Goal: Task Accomplishment & Management: Complete application form

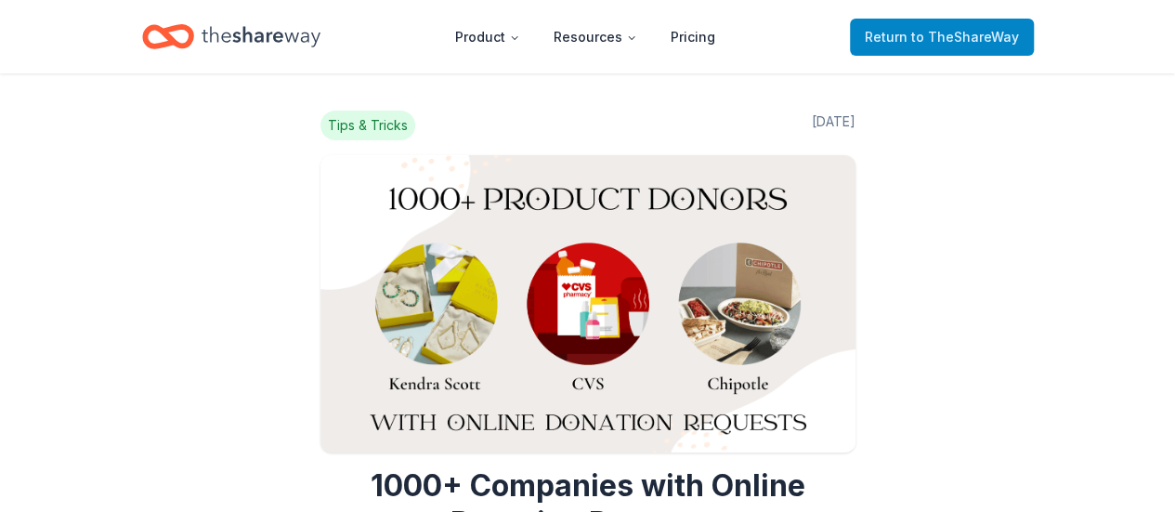
click at [949, 39] on span "to TheShareWay" at bounding box center [965, 37] width 108 height 16
click at [964, 41] on span "to TheShareWay" at bounding box center [965, 37] width 108 height 16
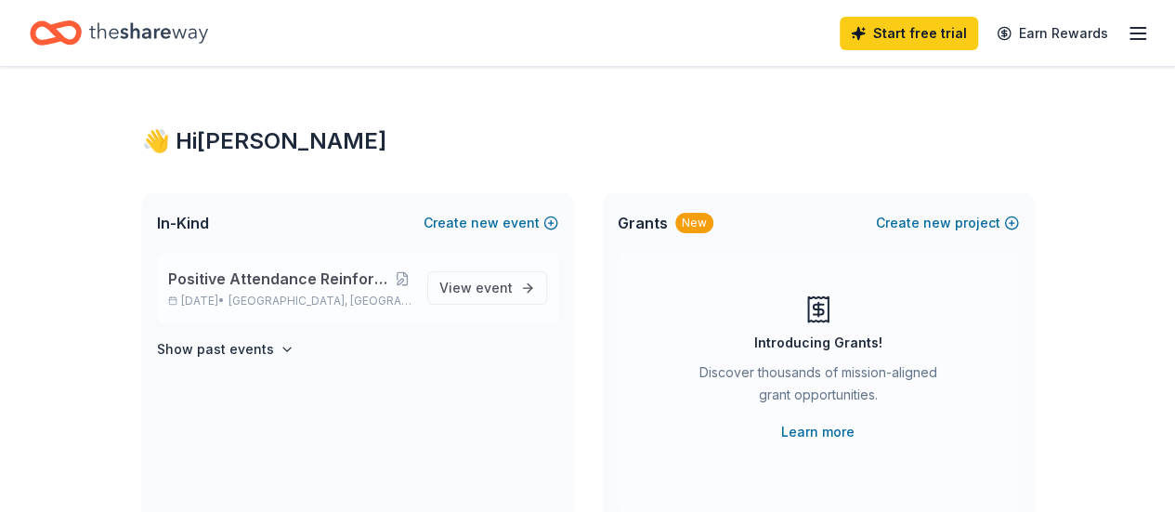
click at [323, 298] on span "[GEOGRAPHIC_DATA], [GEOGRAPHIC_DATA]" at bounding box center [319, 300] width 183 height 15
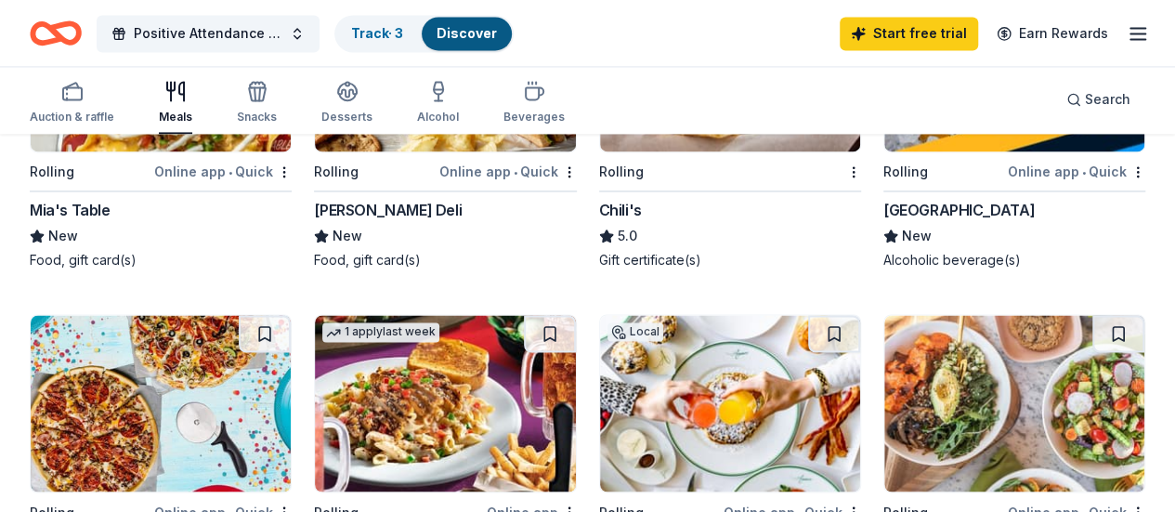
scroll to position [1671, 0]
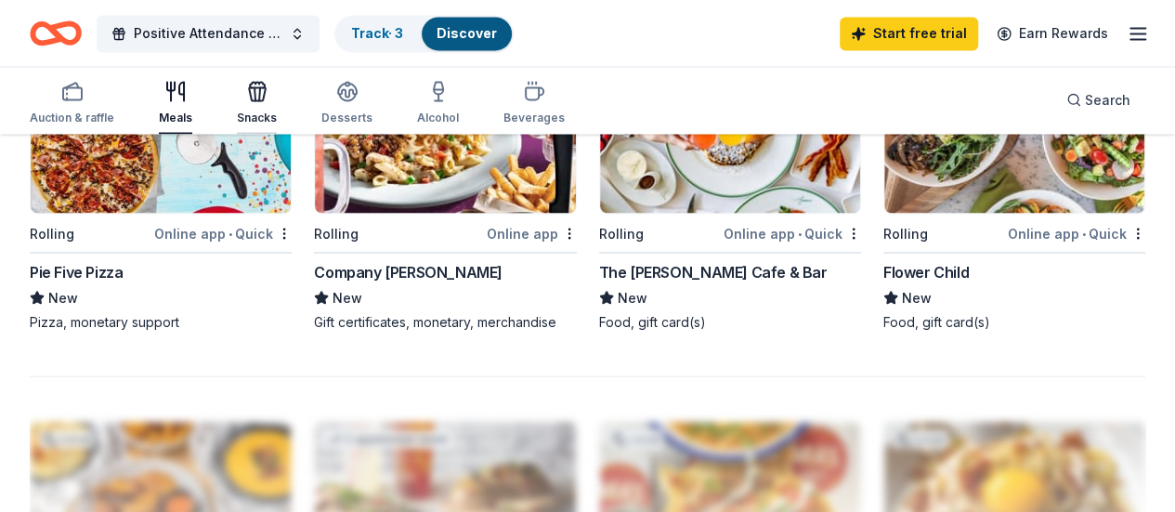
click at [268, 99] on icon "button" at bounding box center [257, 91] width 22 height 22
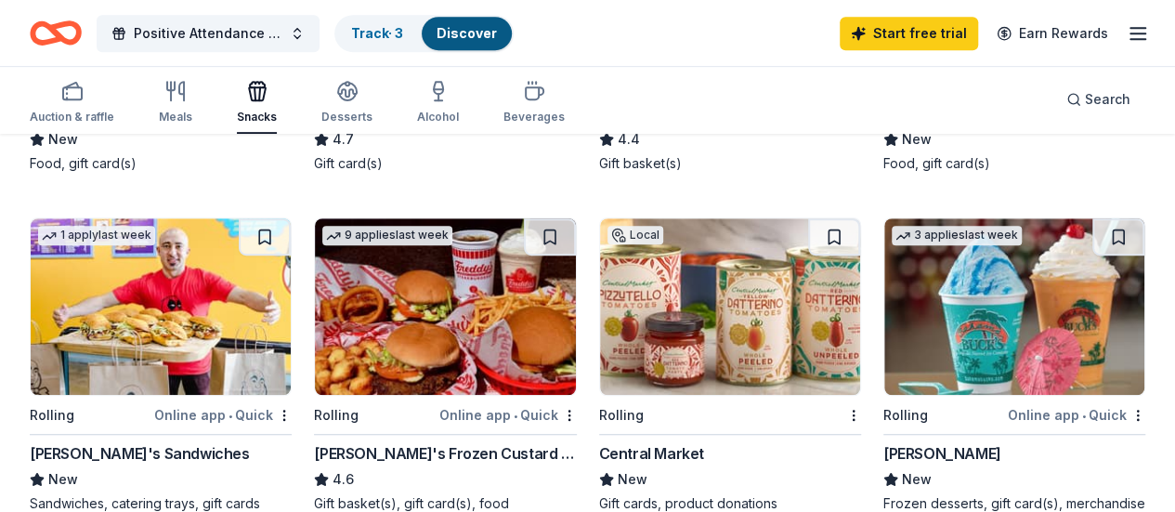
scroll to position [557, 0]
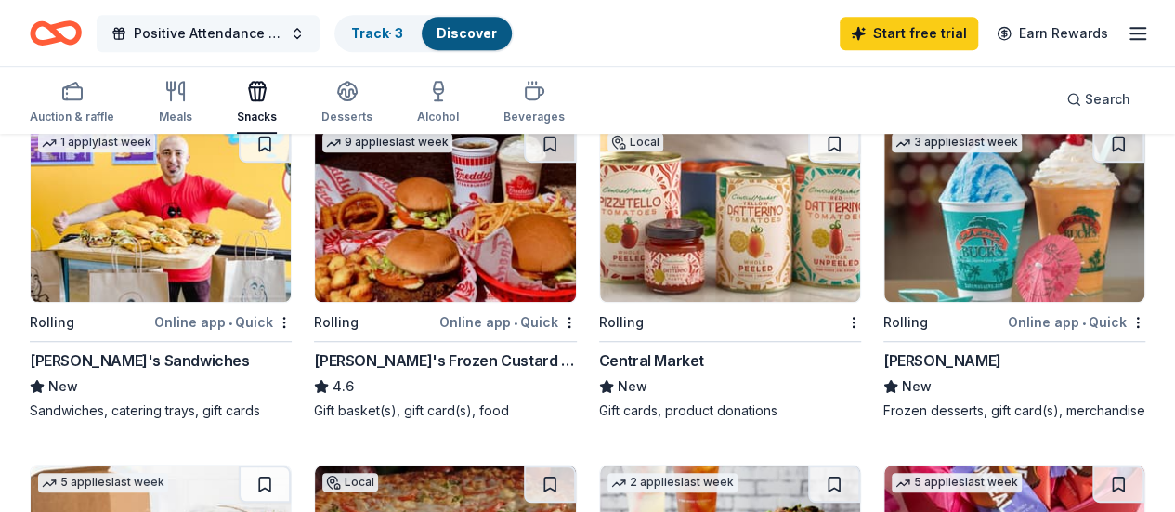
click at [212, 25] on span "Positive Attendance Reinforcement Incentive Program 25-26" at bounding box center [208, 33] width 149 height 22
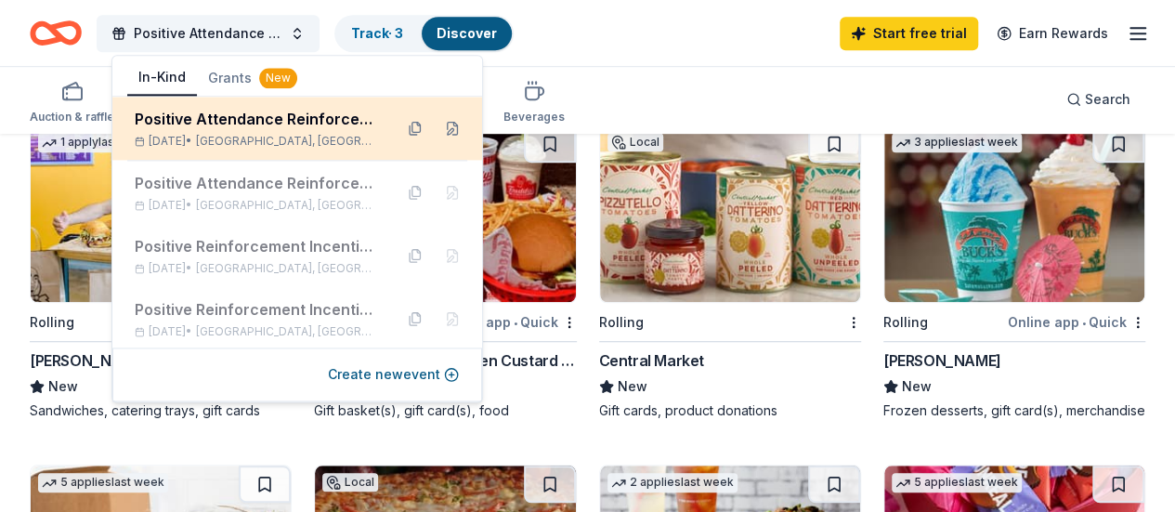
click at [268, 127] on div "Positive Attendance Reinforcement Incentive Program 25-26" at bounding box center [256, 119] width 243 height 22
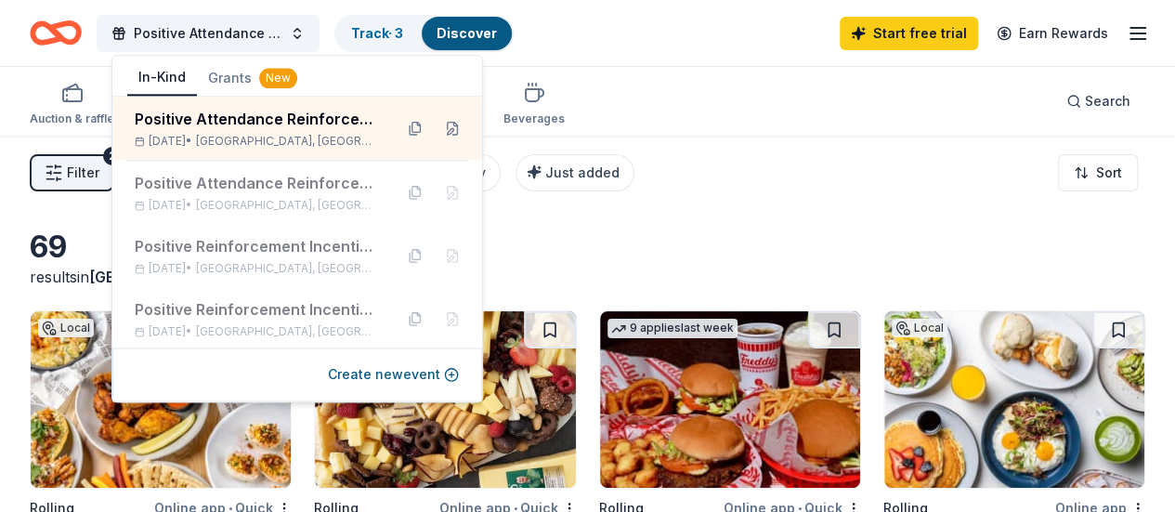
click at [644, 265] on div "69 results in [GEOGRAPHIC_DATA], [GEOGRAPHIC_DATA]" at bounding box center [587, 257] width 1115 height 59
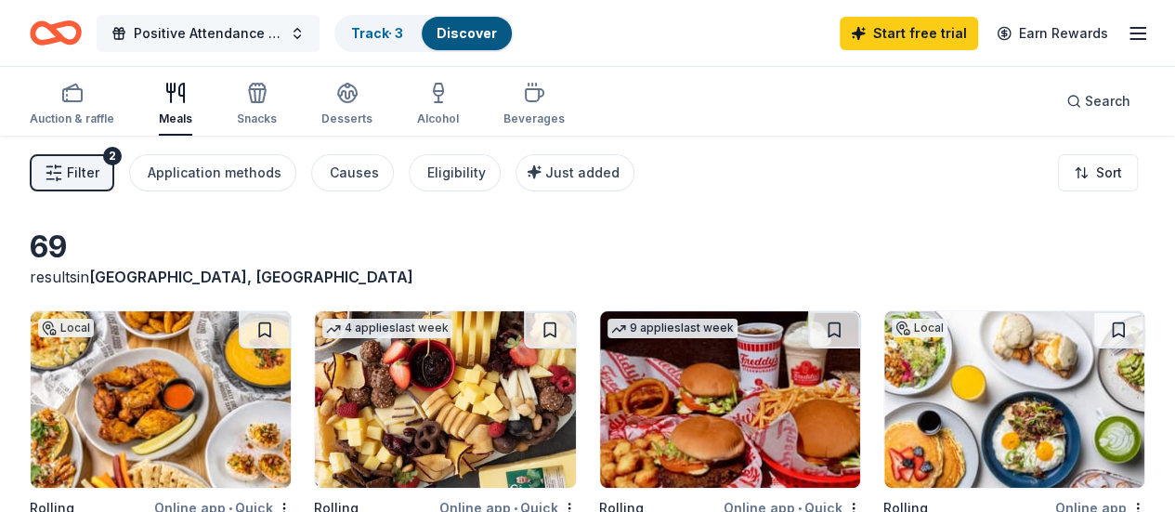
click at [260, 30] on span "Positive Attendance Reinforcement Incentive Program 25-26" at bounding box center [208, 33] width 149 height 22
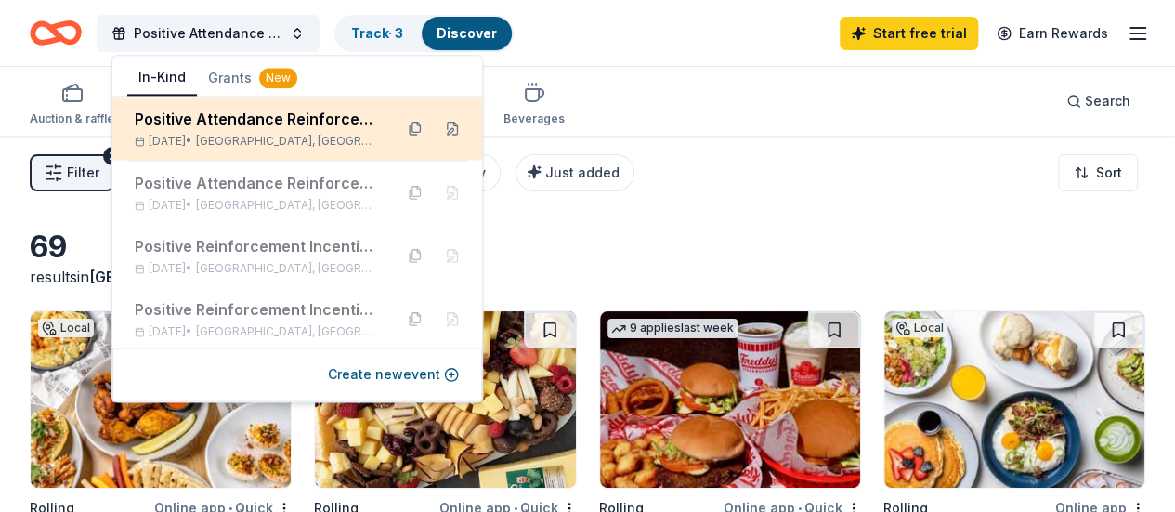
click at [243, 128] on div "Positive Attendance Reinforcement Incentive Program 25-26" at bounding box center [256, 119] width 243 height 22
click at [439, 125] on button at bounding box center [452, 128] width 30 height 30
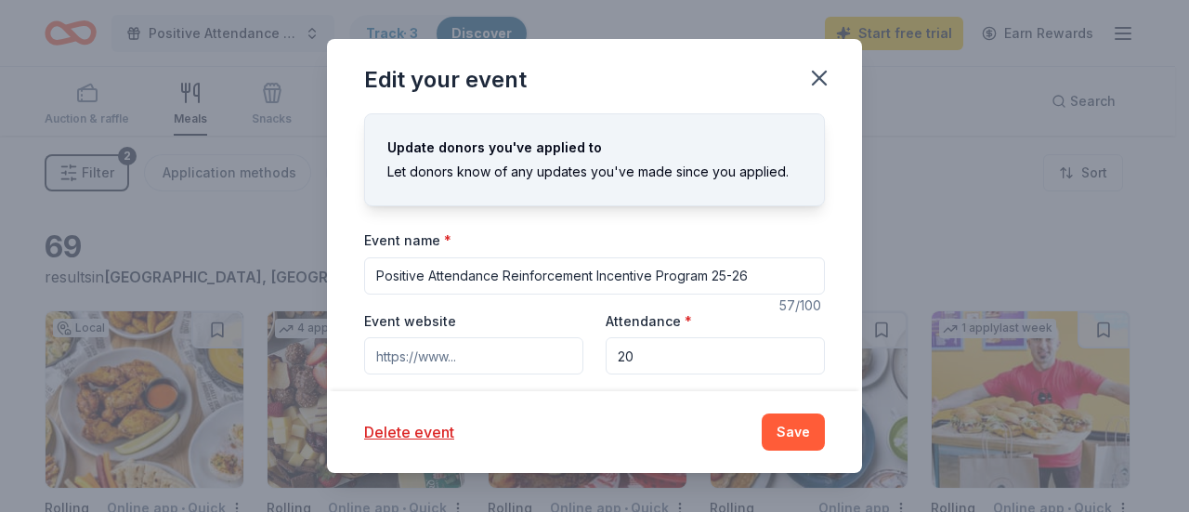
click at [763, 276] on input "Positive Attendance Reinforcement Incentive Program 25-26" at bounding box center [594, 275] width 461 height 37
click at [708, 363] on input "20" at bounding box center [714, 355] width 219 height 37
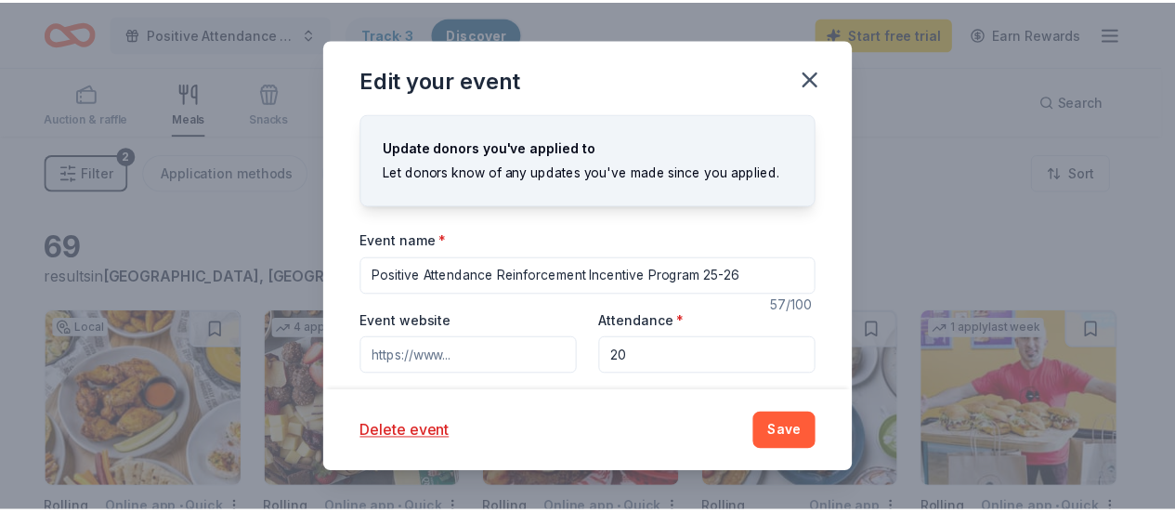
scroll to position [186, 0]
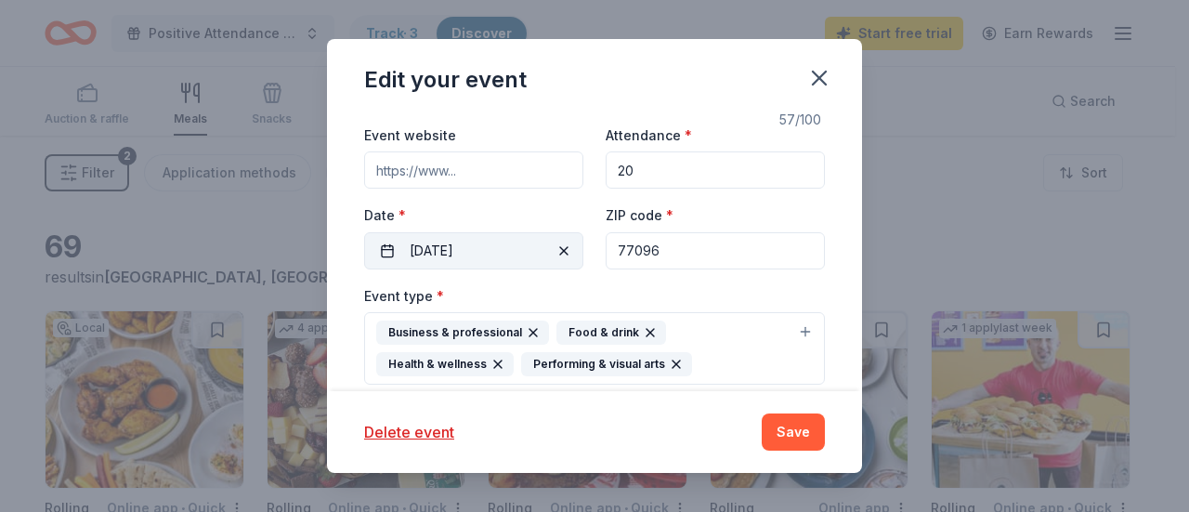
click at [442, 259] on button "[DATE]" at bounding box center [473, 250] width 219 height 37
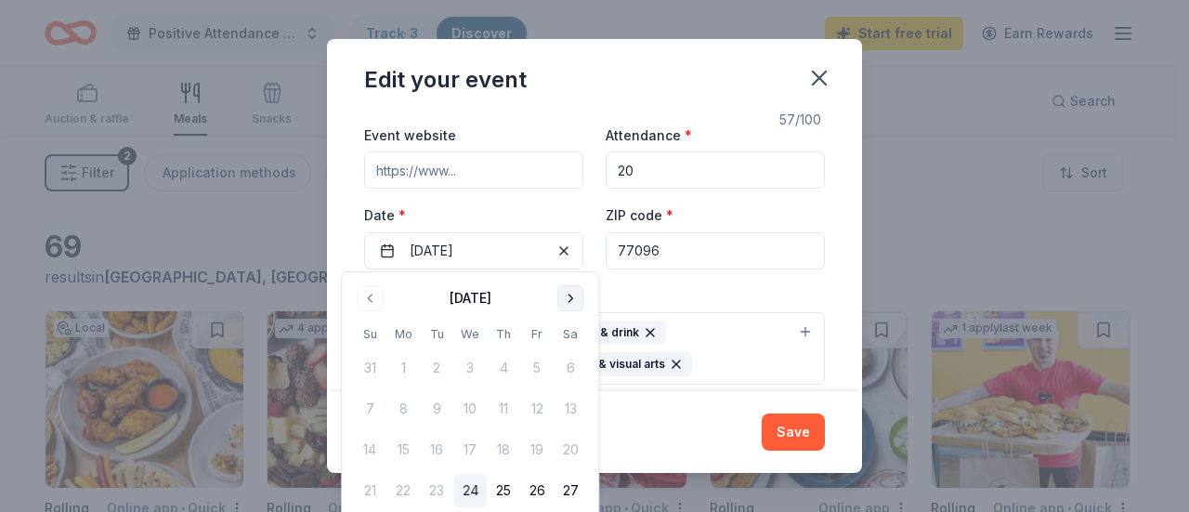
click at [565, 300] on button "Go to next month" at bounding box center [570, 298] width 26 height 26
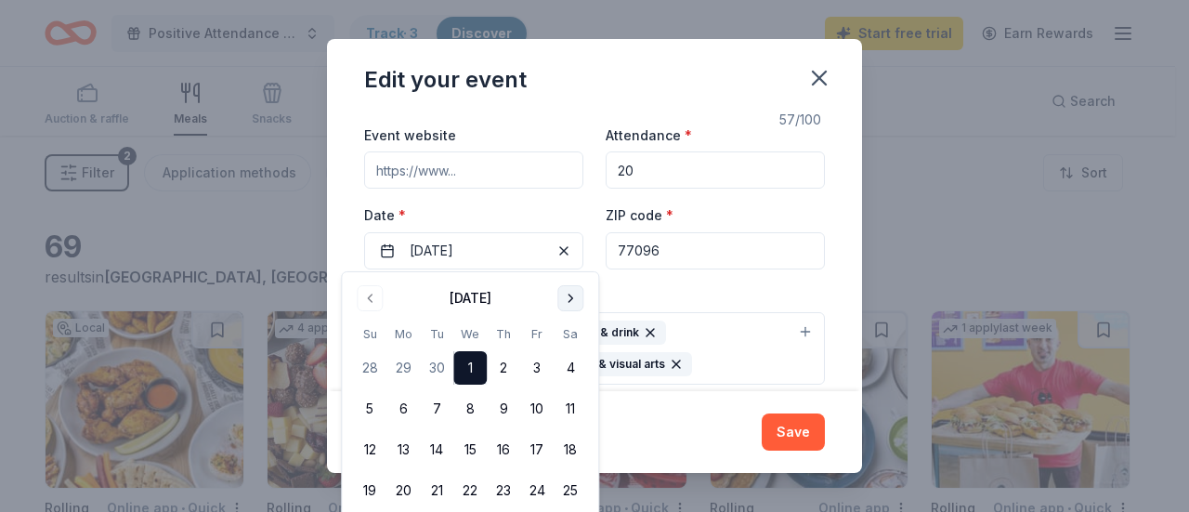
click at [565, 300] on button "Go to next month" at bounding box center [570, 298] width 26 height 26
click at [401, 407] on button "3" at bounding box center [402, 408] width 33 height 33
click at [787, 440] on button "Save" at bounding box center [792, 431] width 63 height 37
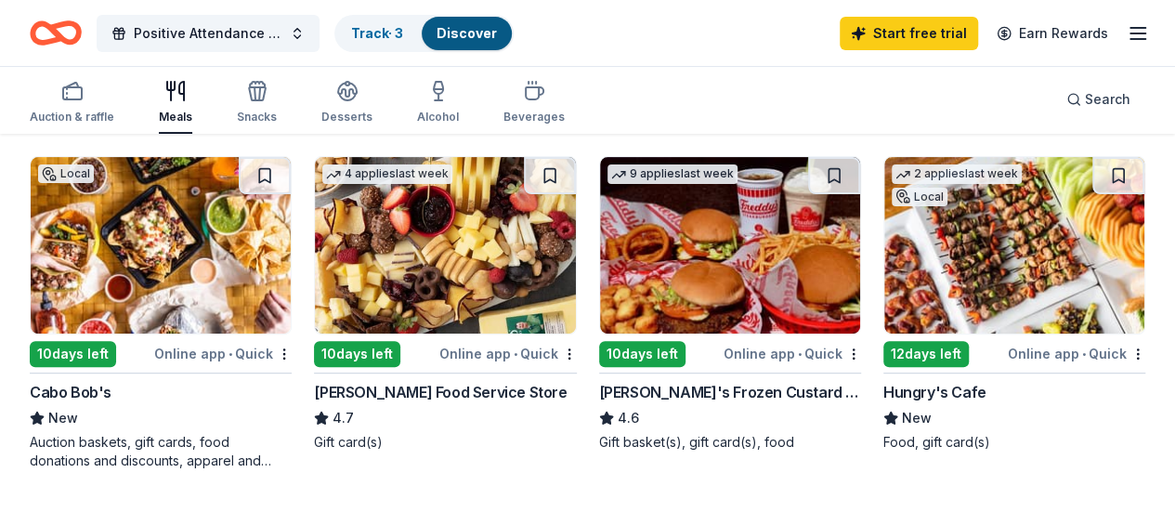
scroll to position [279, 0]
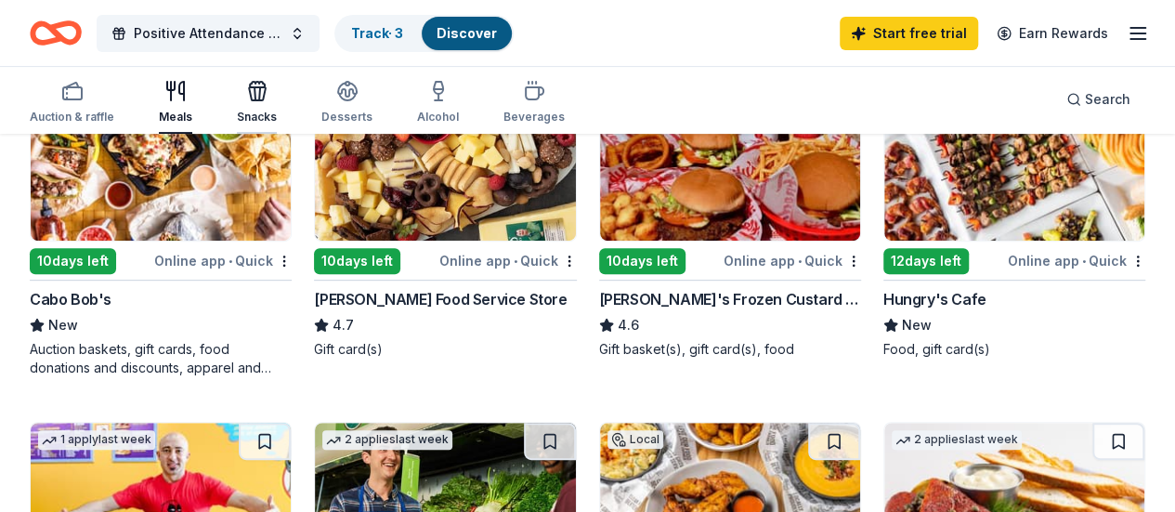
click at [270, 102] on div "Snacks" at bounding box center [257, 102] width 40 height 45
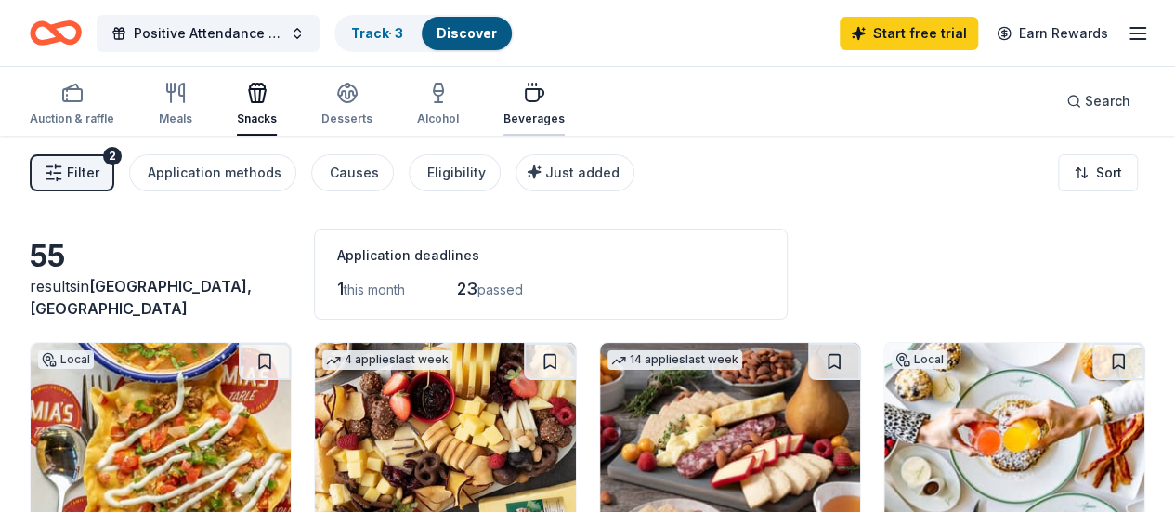
click at [542, 122] on div "Beverages" at bounding box center [533, 118] width 61 height 15
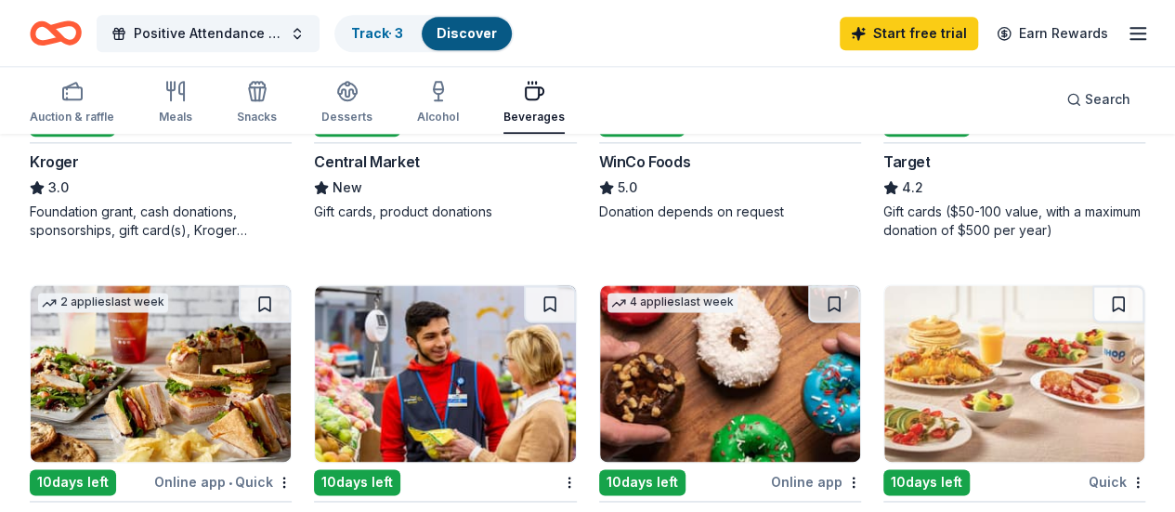
scroll to position [836, 0]
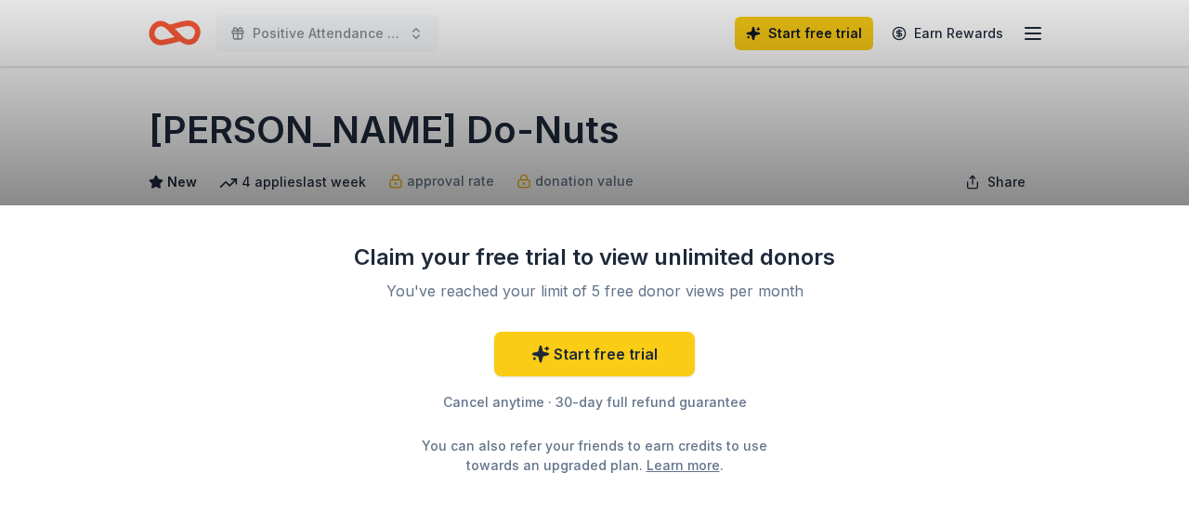
click at [737, 77] on div "Claim your free trial to view unlimited donors You've reached your limit of 5 f…" at bounding box center [594, 256] width 1189 height 512
